Goal: Information Seeking & Learning: Learn about a topic

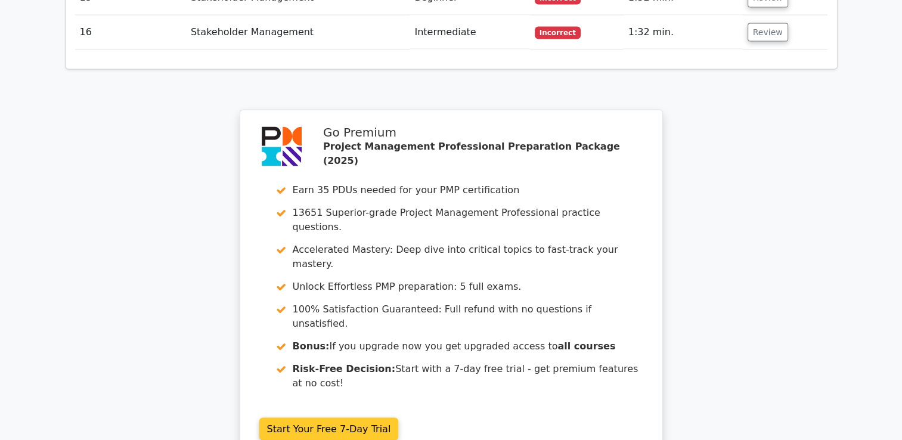
scroll to position [2330, 0]
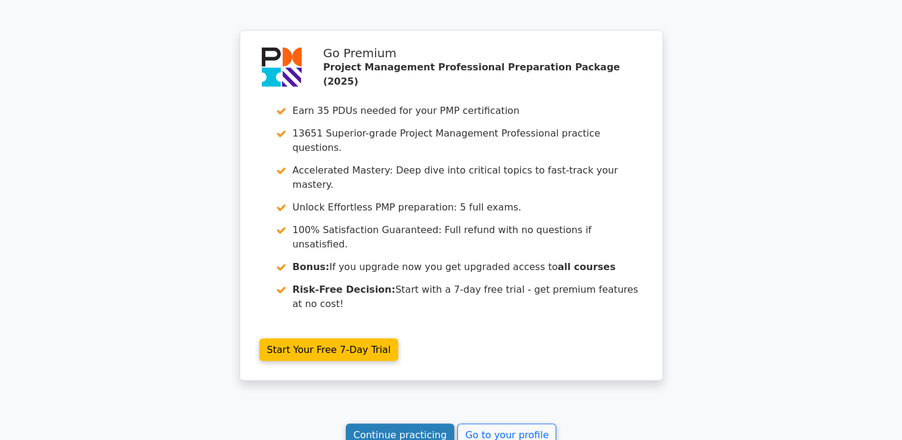
click at [405, 424] on link "Continue practicing" at bounding box center [400, 435] width 109 height 23
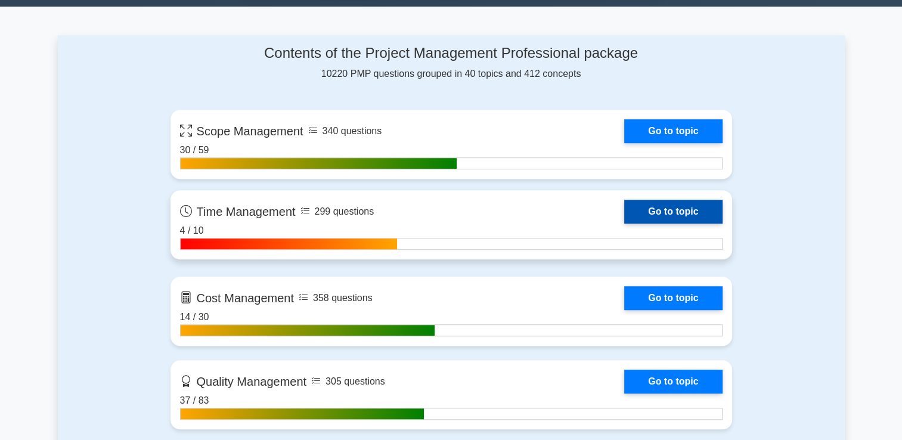
scroll to position [775, 0]
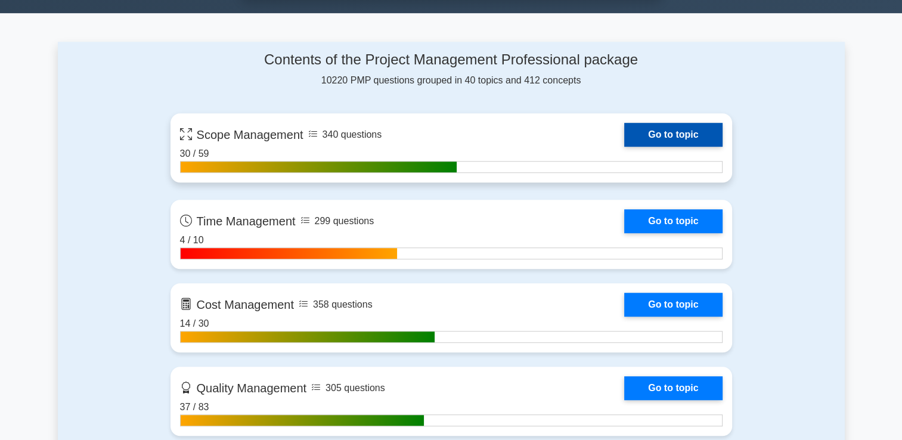
click at [694, 130] on link "Go to topic" at bounding box center [673, 135] width 98 height 24
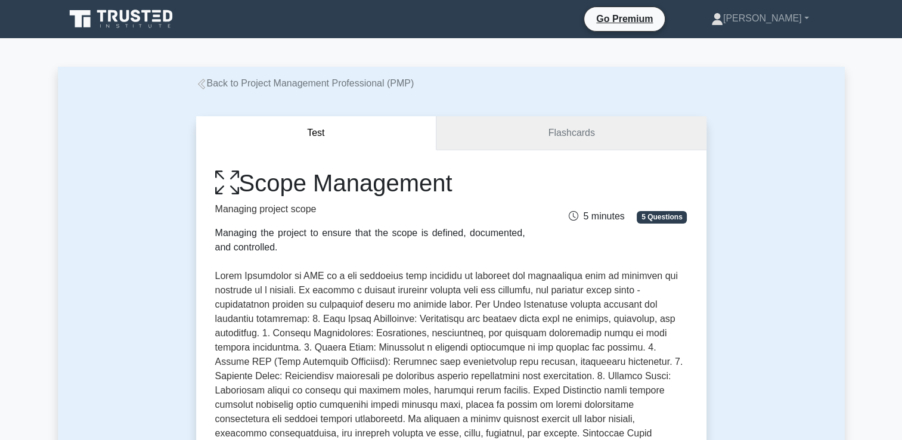
click at [619, 142] on link "Flashcards" at bounding box center [570, 133] width 269 height 34
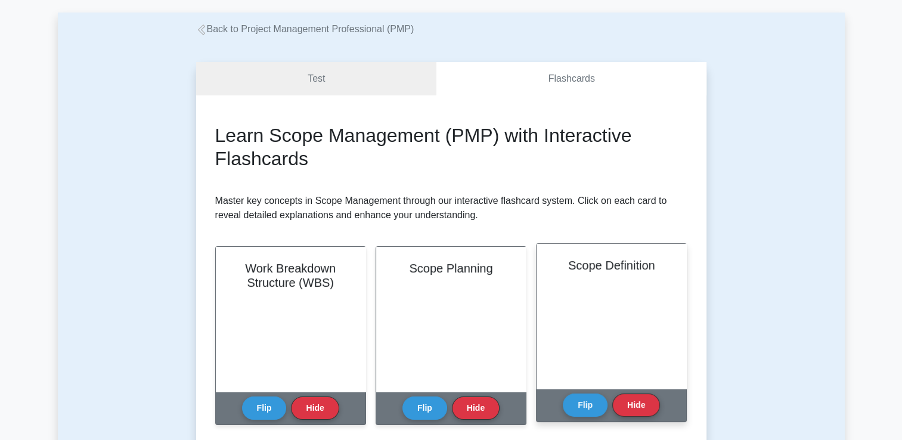
scroll to position [119, 0]
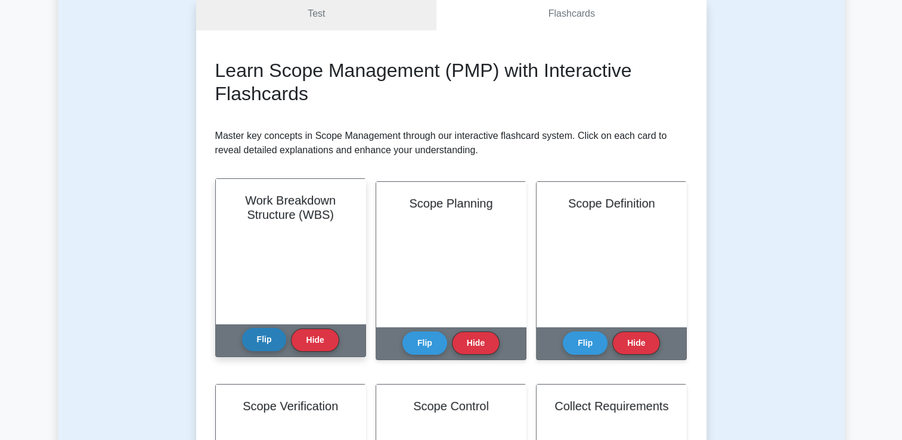
click at [269, 333] on button "Flip" at bounding box center [264, 339] width 45 height 23
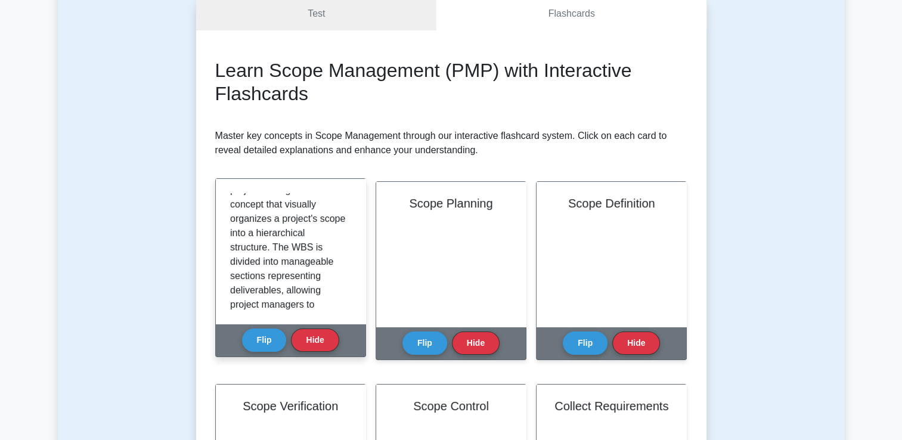
scroll to position [0, 0]
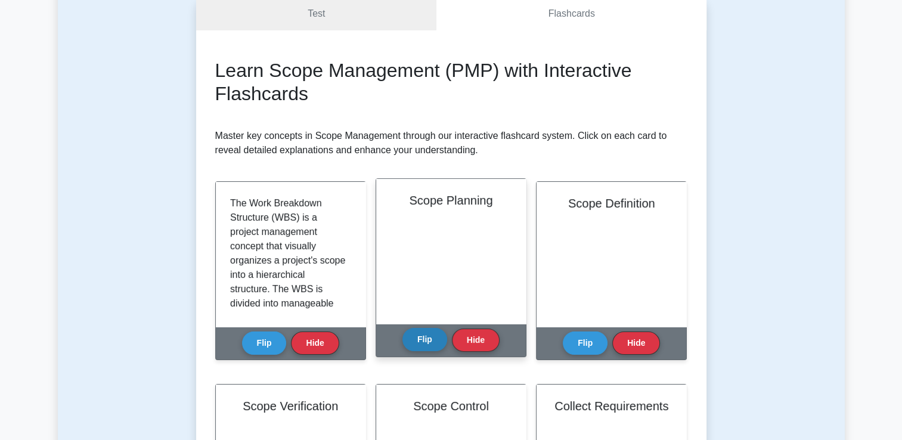
click at [426, 334] on button "Flip" at bounding box center [424, 339] width 45 height 23
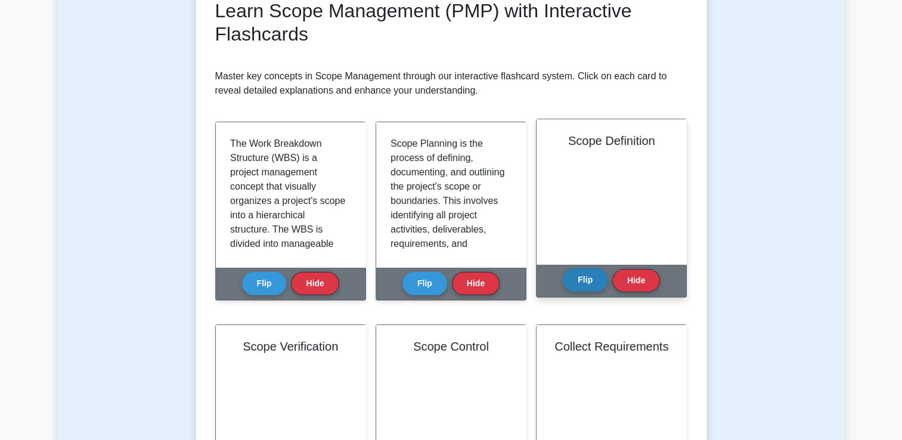
click at [588, 272] on button "Flip" at bounding box center [584, 279] width 45 height 23
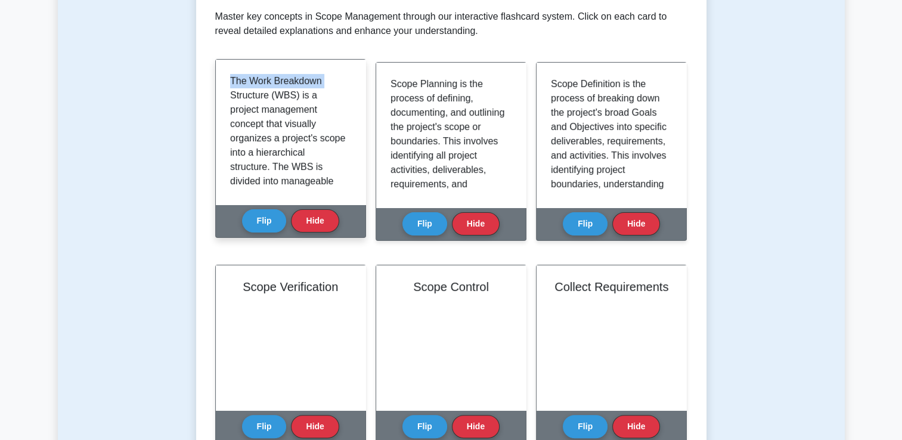
drag, startPoint x: 229, startPoint y: 78, endPoint x: 232, endPoint y: 91, distance: 13.6
click at [232, 91] on div "The Work Breakdown Structure (WBS) is a project management concept that visuall…" at bounding box center [291, 132] width 150 height 145
drag, startPoint x: 232, startPoint y: 91, endPoint x: 229, endPoint y: 82, distance: 9.6
click at [229, 82] on div "The Work Breakdown Structure (WBS) is a project management concept that visuall…" at bounding box center [291, 132] width 150 height 145
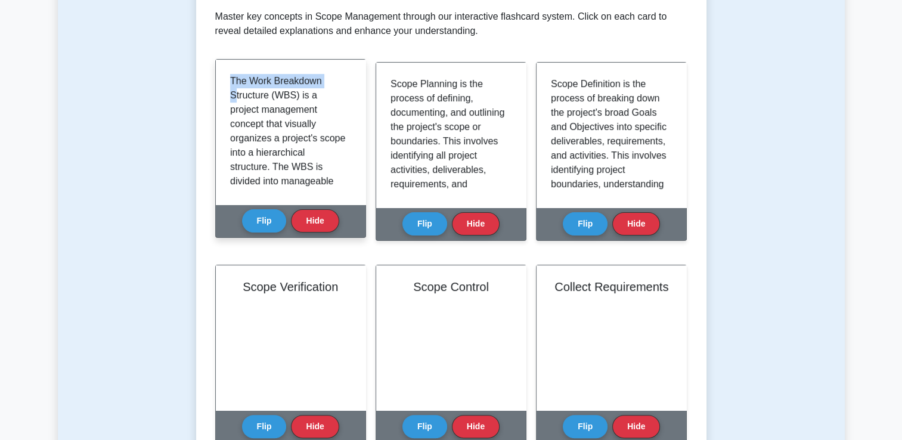
drag, startPoint x: 229, startPoint y: 82, endPoint x: 226, endPoint y: 95, distance: 13.3
click at [226, 95] on div "The Work Breakdown Structure (WBS) is a project management concept that visuall…" at bounding box center [291, 132] width 150 height 145
click at [239, 88] on p "The Work Breakdown Structure (WBS) is a project management concept that visuall…" at bounding box center [288, 303] width 116 height 458
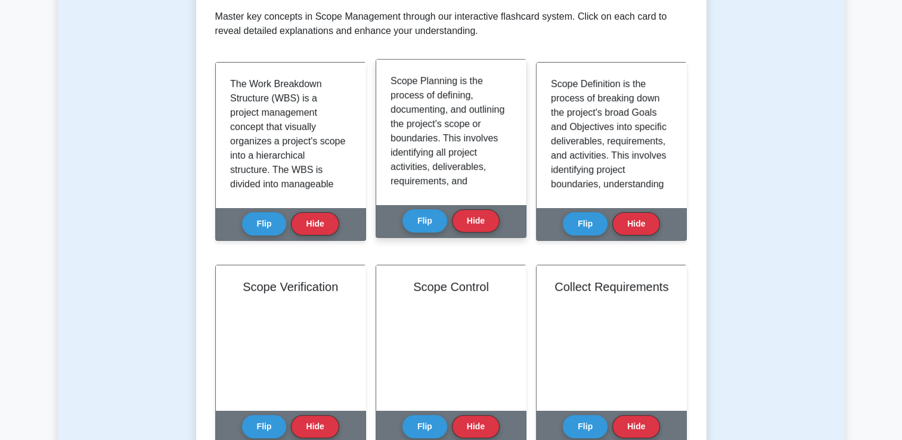
click at [481, 65] on div "Scope Planning is the process of defining, documenting, and outlining the proje…" at bounding box center [451, 132] width 150 height 145
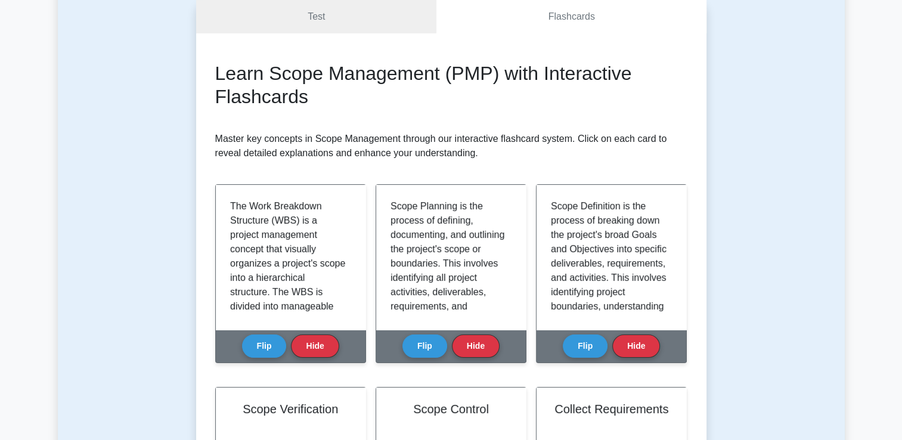
scroll to position [143, 0]
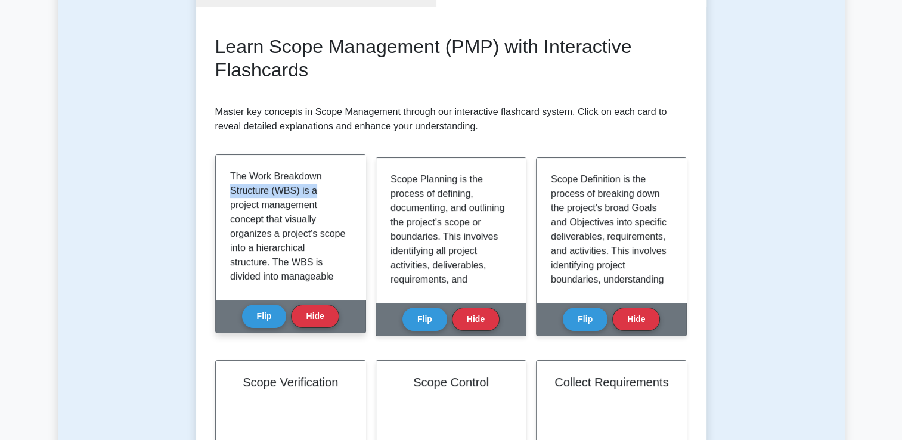
click at [346, 187] on div "The Work Breakdown Structure (WBS) is a project management concept that visuall…" at bounding box center [290, 227] width 121 height 116
drag, startPoint x: 346, startPoint y: 187, endPoint x: 323, endPoint y: 206, distance: 30.1
click at [322, 207] on p "The Work Breakdown Structure (WBS) is a project management concept that visuall…" at bounding box center [288, 398] width 116 height 458
